Goal: Check status

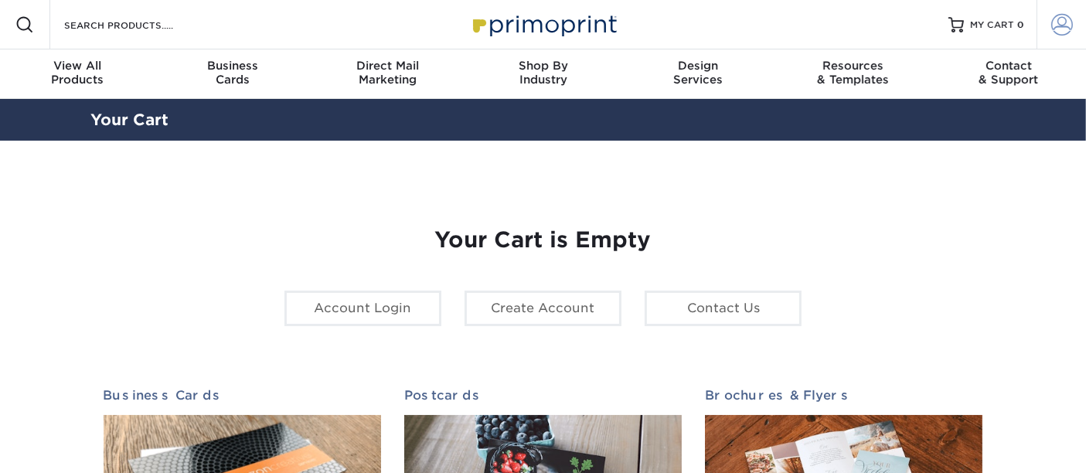
type input "[EMAIL_ADDRESS][DOMAIN_NAME]"
click at [1069, 23] on span at bounding box center [1062, 25] width 22 height 22
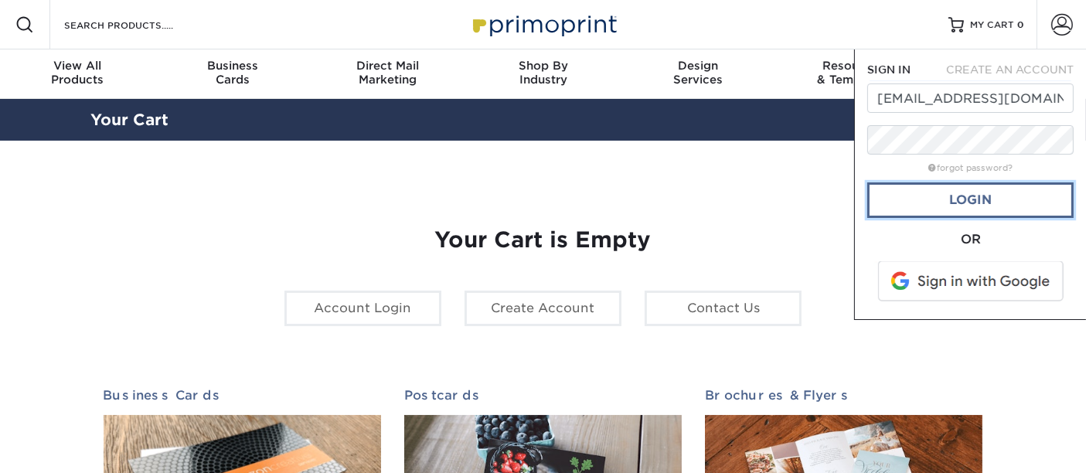
click at [998, 202] on link "Login" at bounding box center [970, 200] width 206 height 36
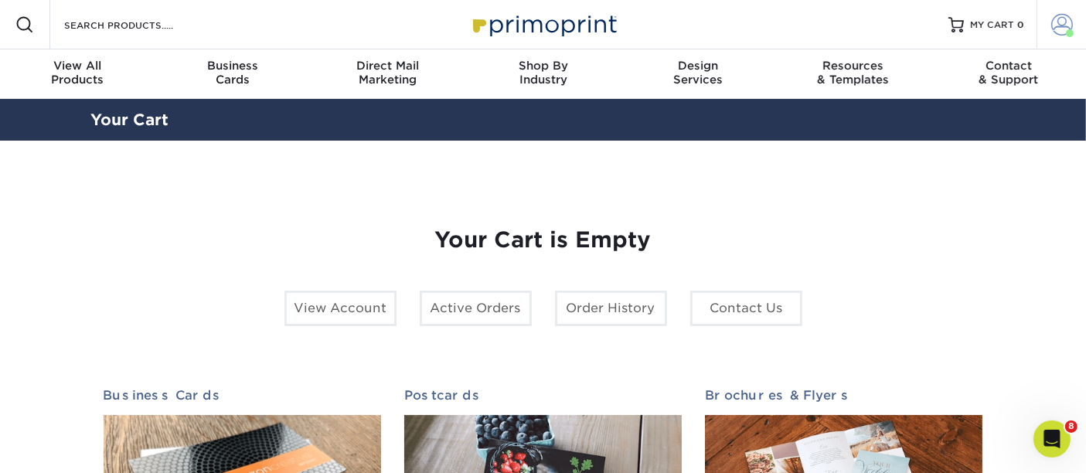
click at [1069, 29] on span at bounding box center [1070, 33] width 8 height 8
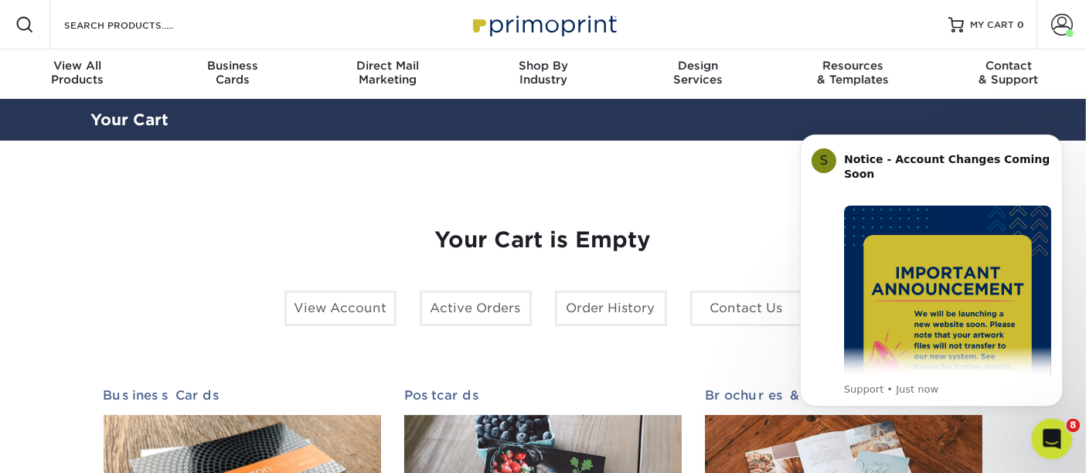
click at [1061, 432] on icon "Open Intercom Messenger" at bounding box center [1049, 436] width 25 height 25
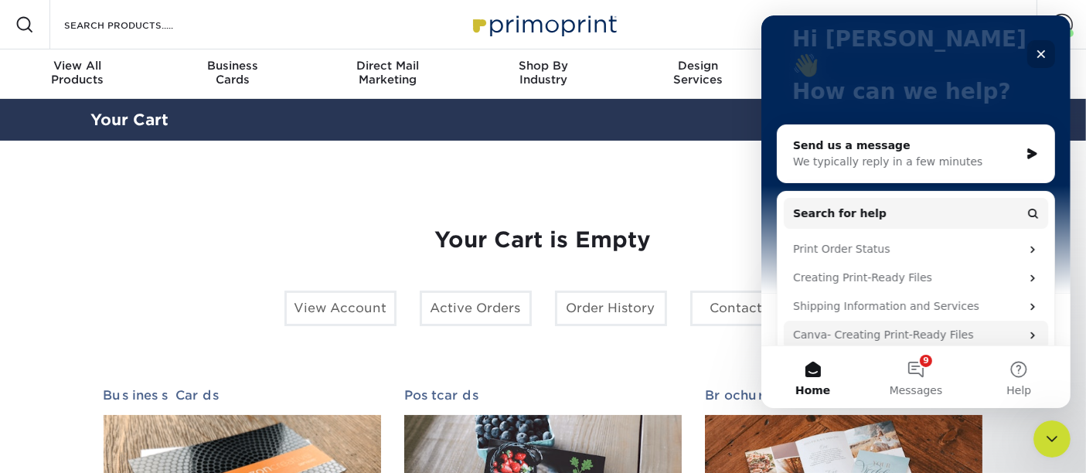
scroll to position [170, 0]
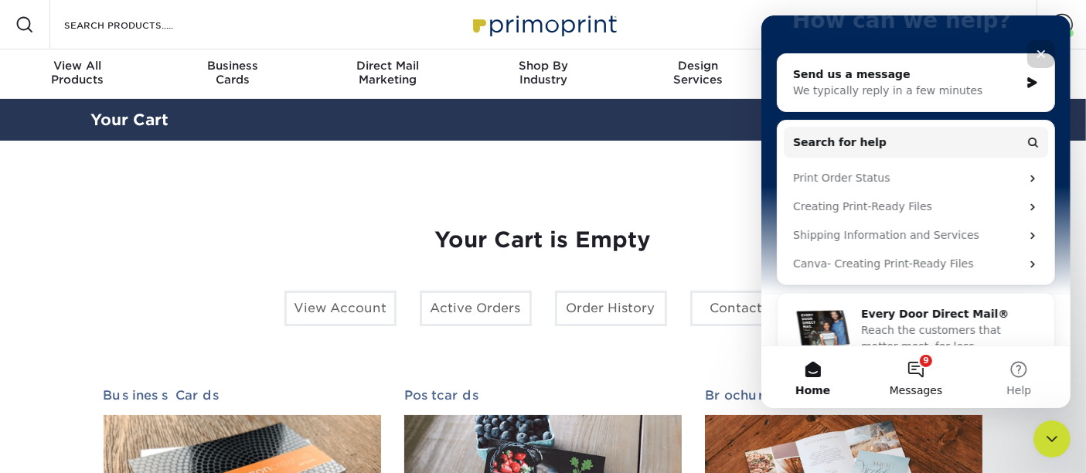
click at [928, 374] on button "9 Messages" at bounding box center [914, 377] width 103 height 62
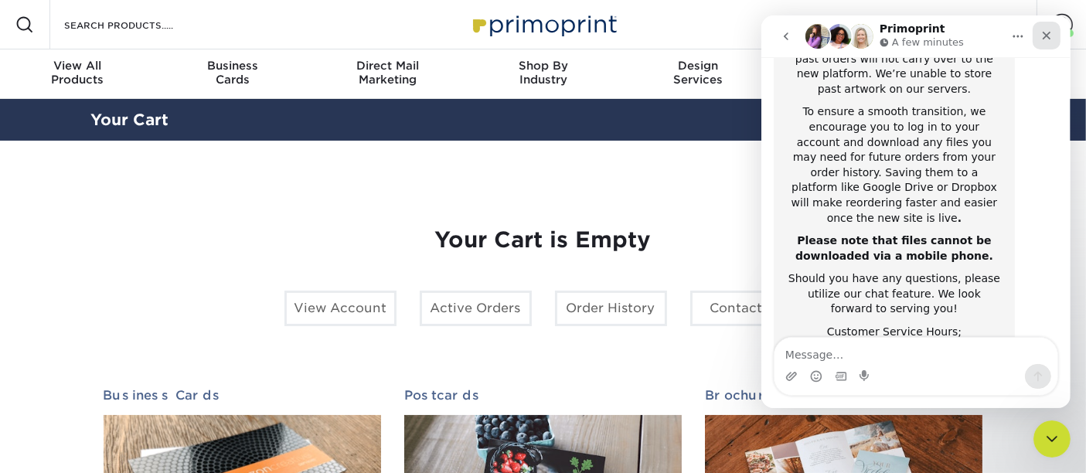
scroll to position [395, 0]
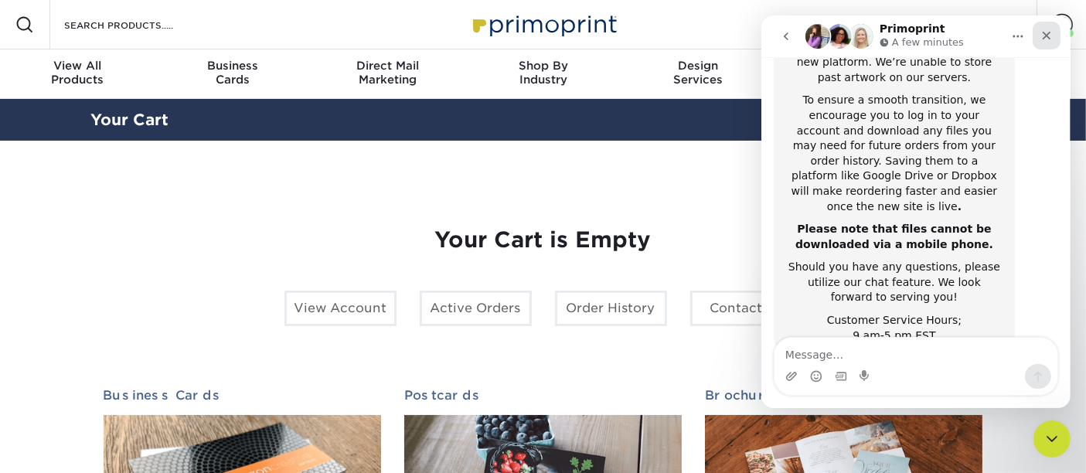
click at [1041, 33] on icon "Close" at bounding box center [1045, 35] width 12 height 12
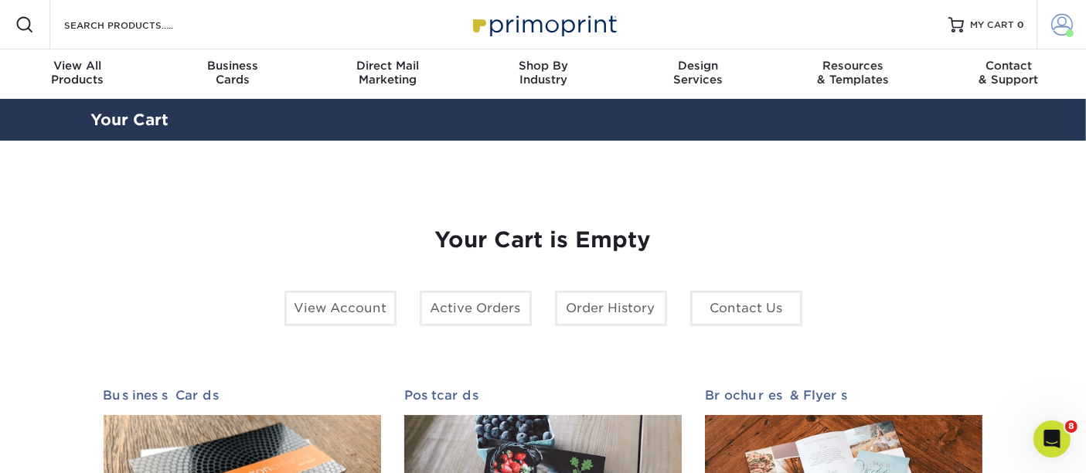
click at [1066, 33] on span at bounding box center [1070, 33] width 8 height 8
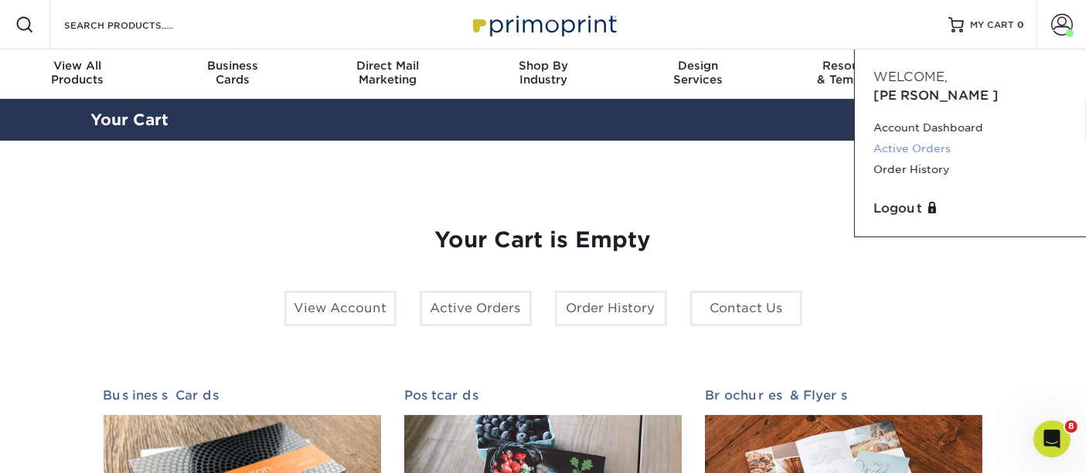
click at [916, 138] on link "Active Orders" at bounding box center [970, 148] width 194 height 21
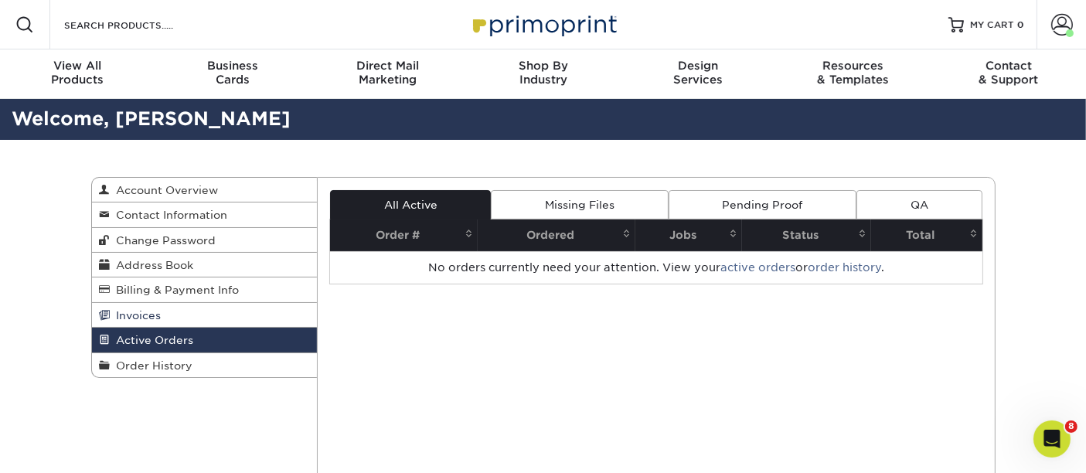
click at [117, 309] on span "Invoices" at bounding box center [135, 315] width 51 height 12
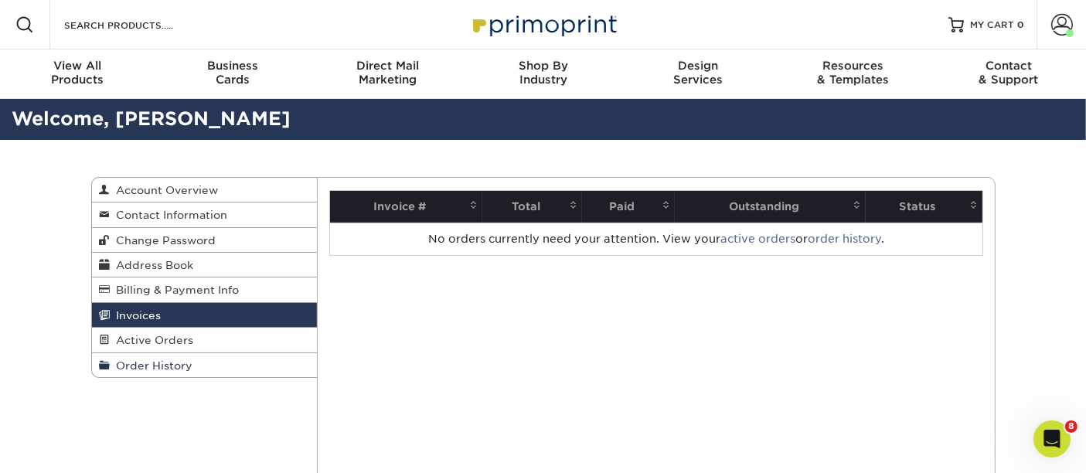
click at [167, 370] on link "Order History" at bounding box center [205, 365] width 226 height 24
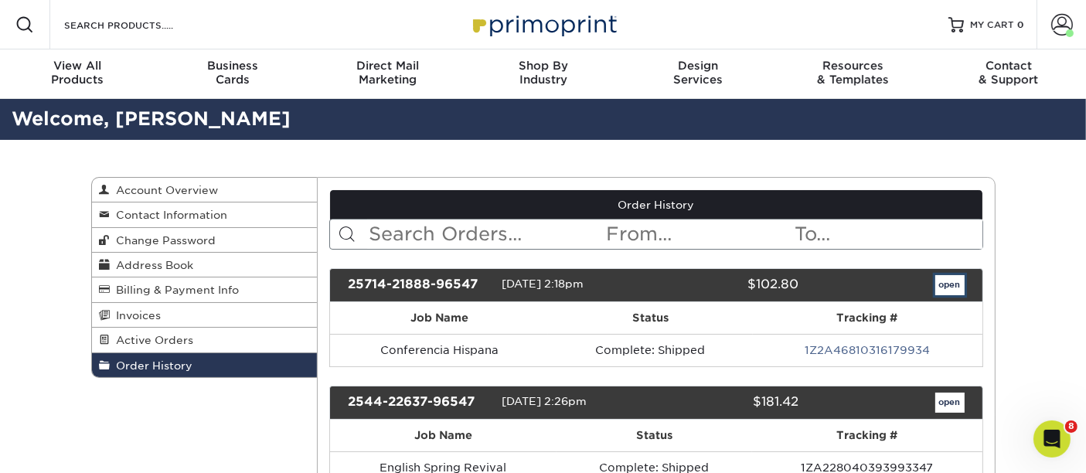
click at [947, 277] on link "open" at bounding box center [949, 285] width 29 height 20
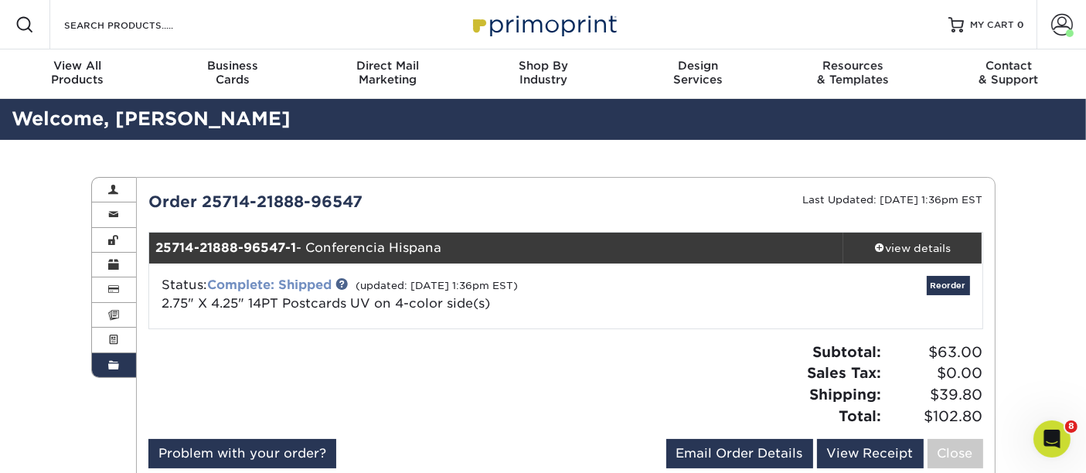
click at [258, 284] on link "Complete: Shipped" at bounding box center [269, 284] width 124 height 15
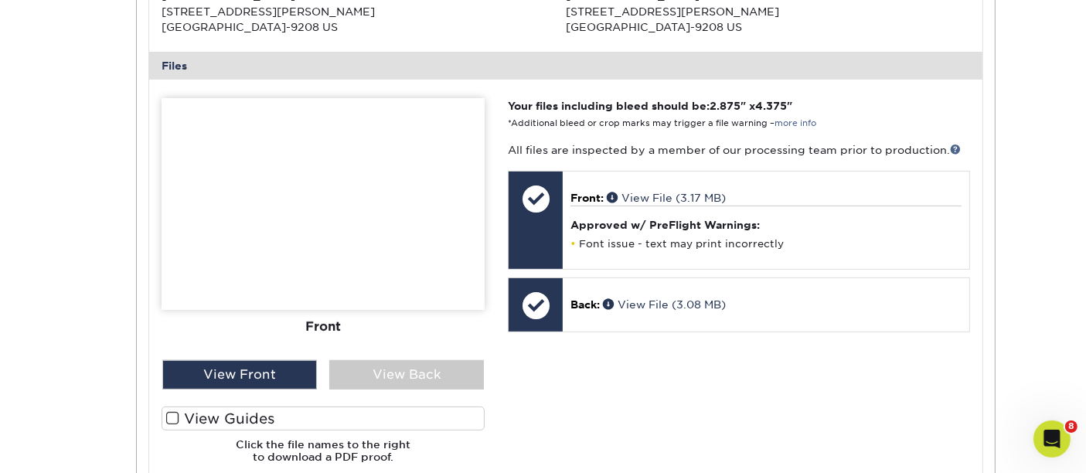
scroll to position [600, 0]
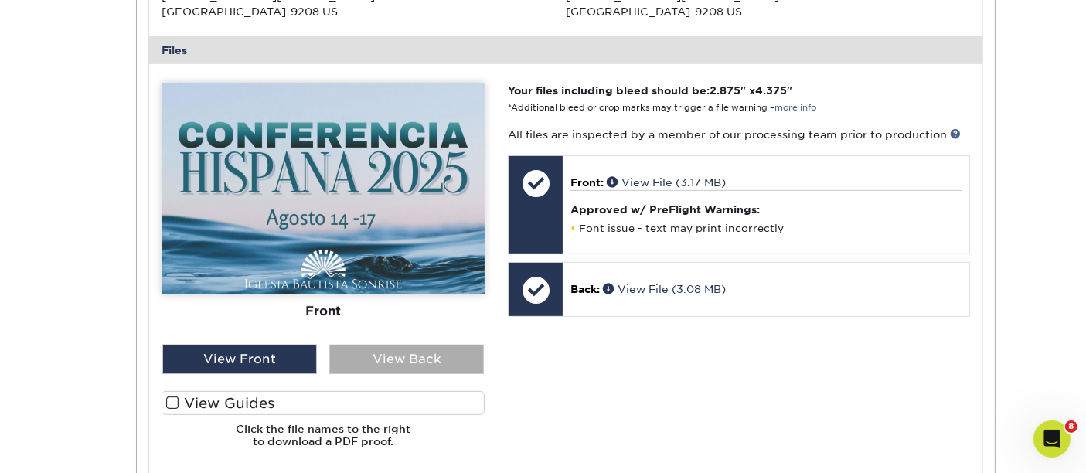
click at [391, 352] on div "View Back" at bounding box center [406, 359] width 155 height 29
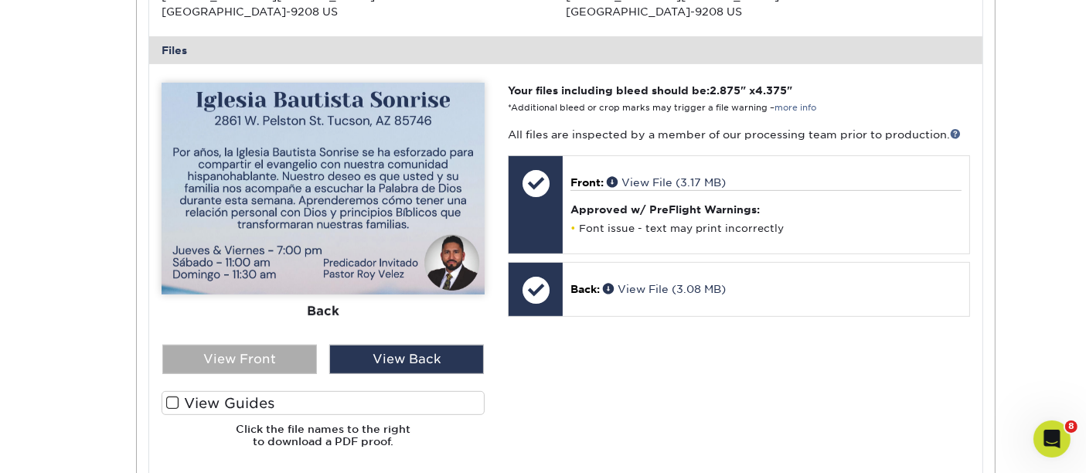
click at [257, 362] on div "View Front" at bounding box center [239, 359] width 155 height 29
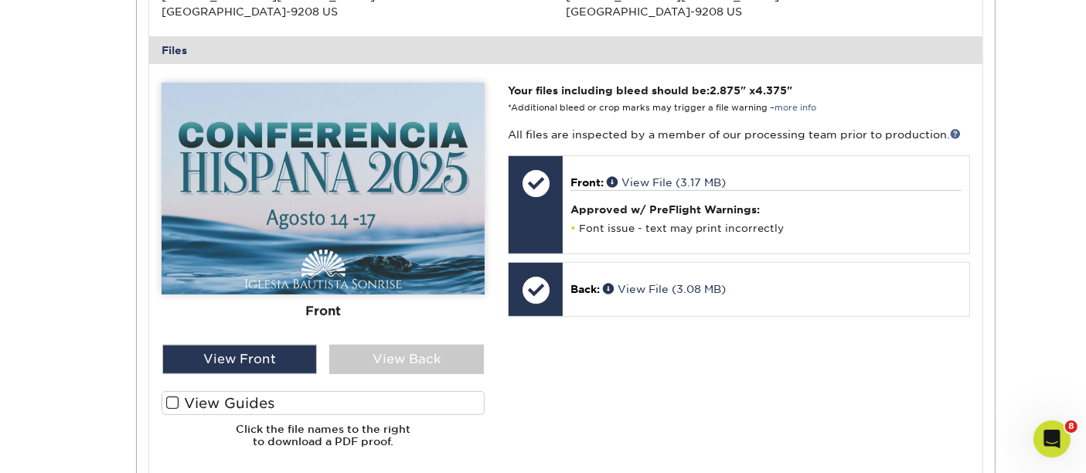
click at [255, 173] on img at bounding box center [322, 189] width 323 height 212
